Goal: Information Seeking & Learning: Learn about a topic

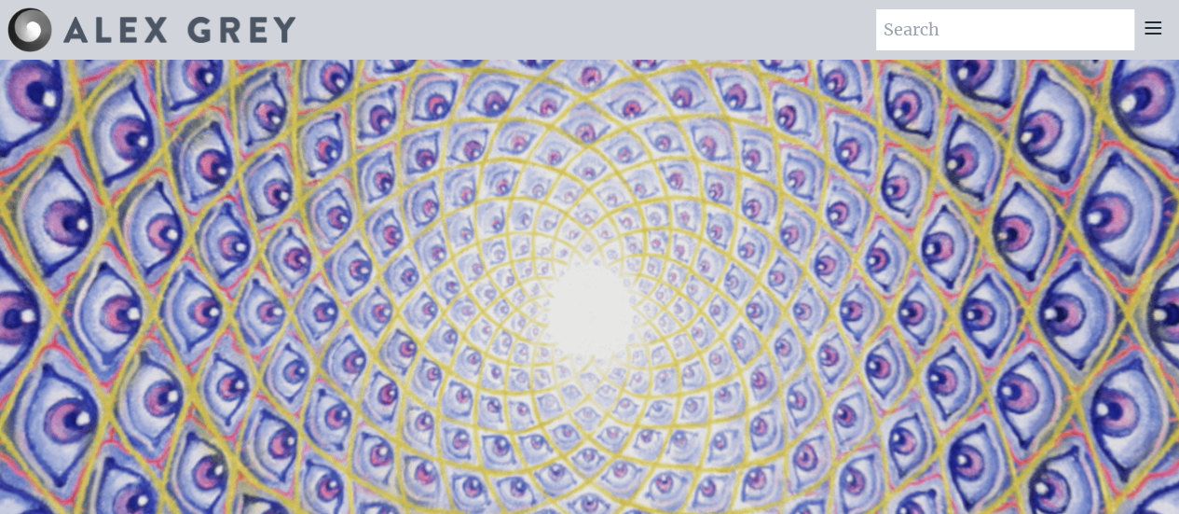
click at [1151, 33] on icon at bounding box center [1152, 27] width 15 height 11
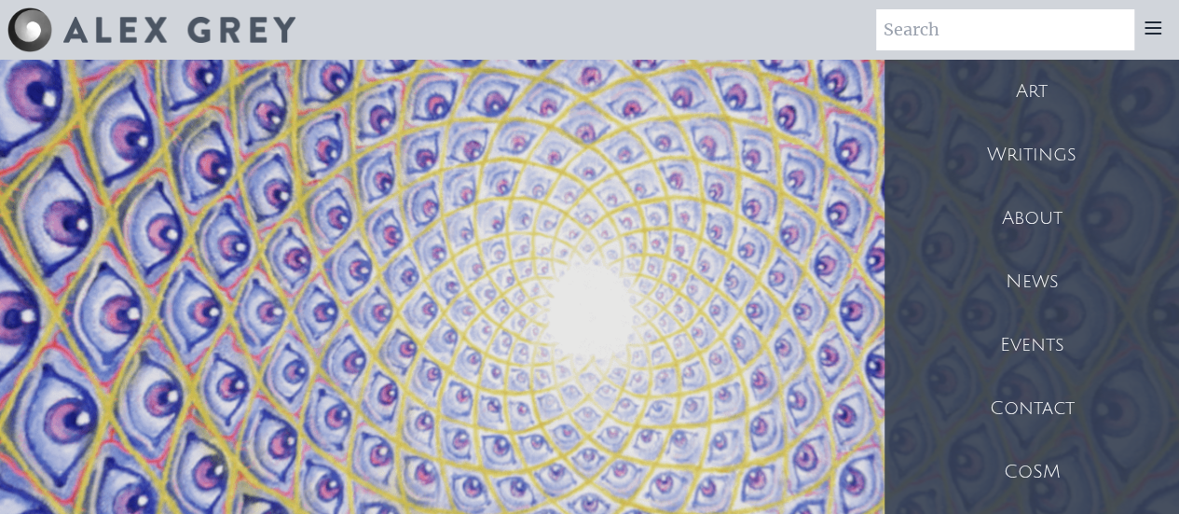
click at [1039, 82] on div "Art" at bounding box center [1031, 91] width 295 height 63
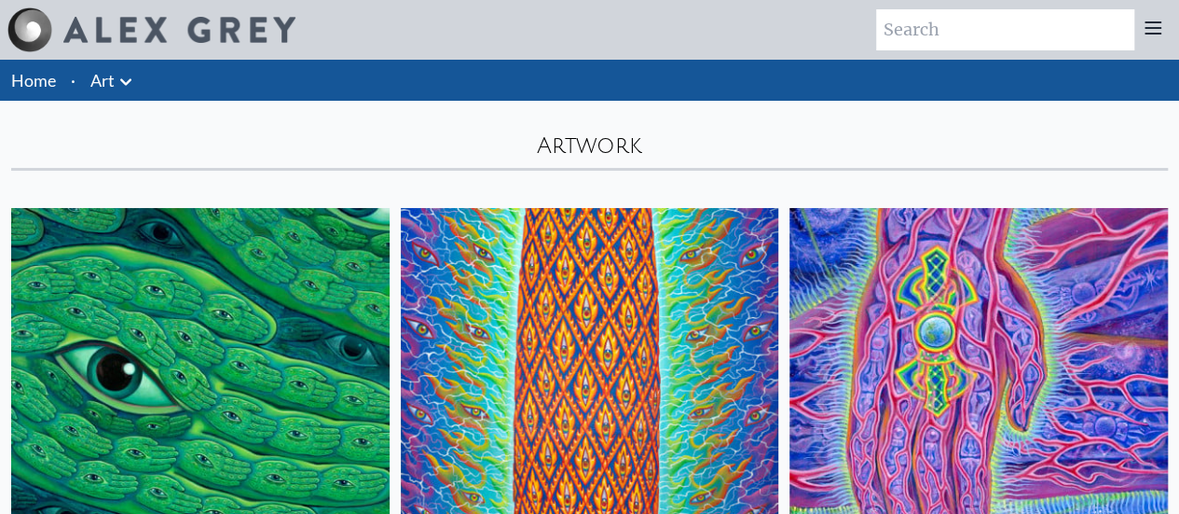
click at [1153, 32] on icon at bounding box center [1153, 28] width 22 height 22
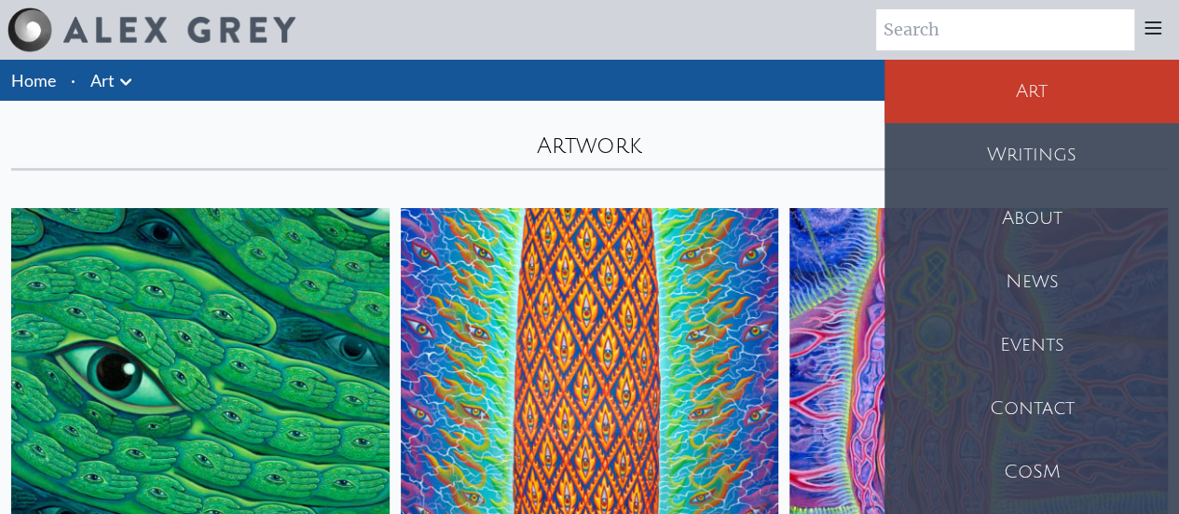
click at [1072, 208] on div "About" at bounding box center [1031, 217] width 295 height 63
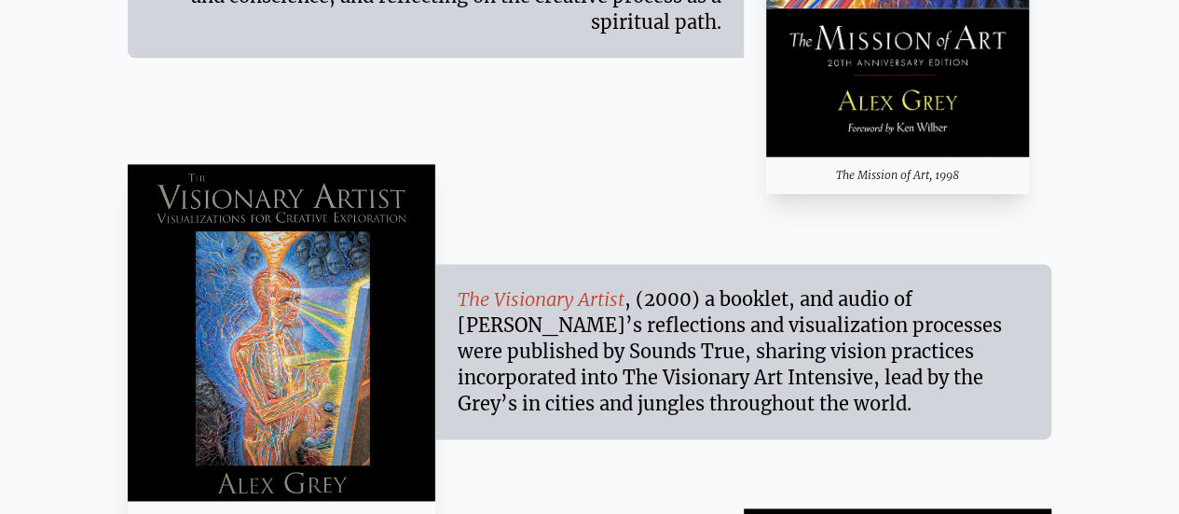
scroll to position [13361, 0]
